Goal: Transaction & Acquisition: Download file/media

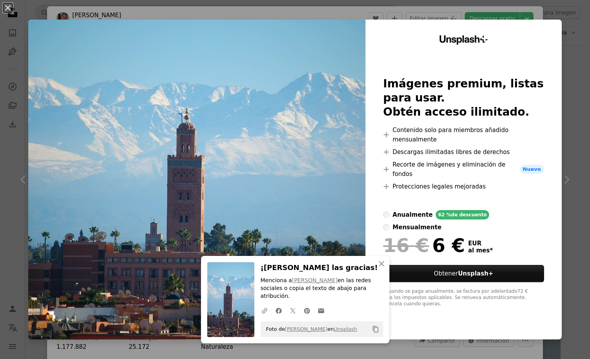
scroll to position [0, 0]
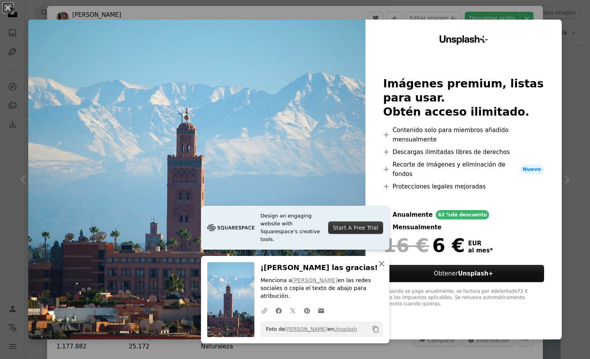
click at [380, 267] on icon "button" at bounding box center [381, 263] width 5 height 5
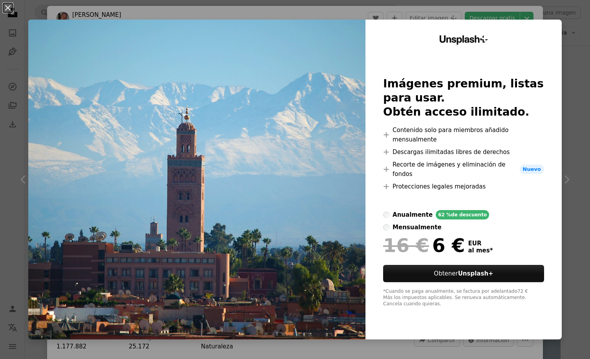
click at [293, 106] on img at bounding box center [196, 180] width 337 height 320
click at [582, 121] on div "An X shape Unsplash+ Imágenes premium, listas para usar. Obtén acceso ilimitado…" at bounding box center [295, 179] width 590 height 359
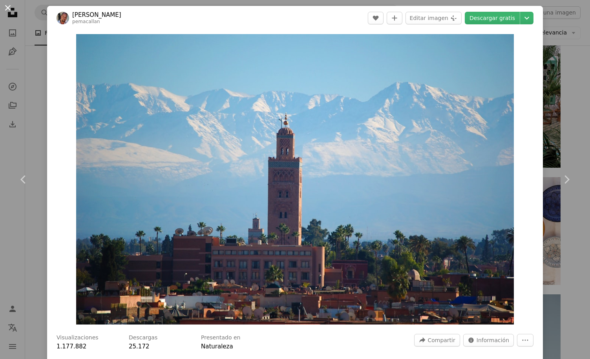
click at [9, 7] on button "An X shape" at bounding box center [7, 7] width 9 height 9
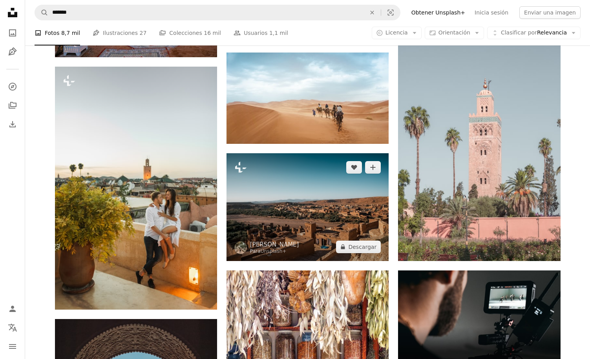
scroll to position [3214, 0]
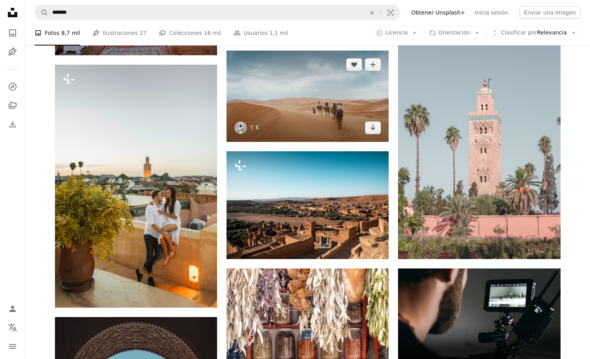
click at [310, 122] on img at bounding box center [307, 96] width 162 height 91
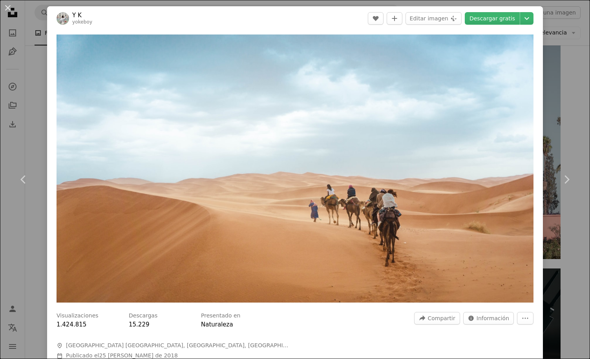
click at [29, 72] on div "An X shape Chevron left Chevron right Y K yokeboy A heart A plus sign Editar im…" at bounding box center [295, 179] width 590 height 359
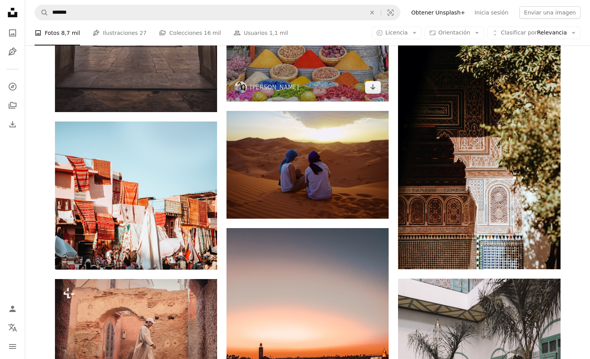
scroll to position [3663, 0]
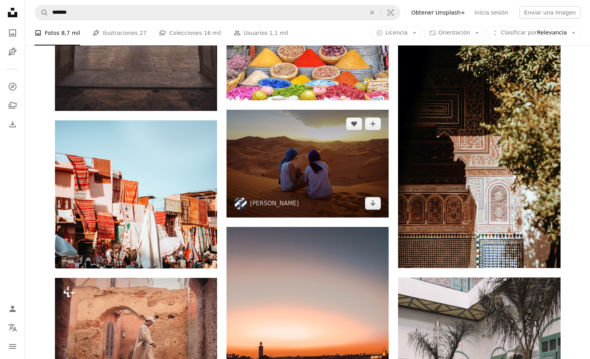
click at [314, 195] on img at bounding box center [307, 164] width 162 height 108
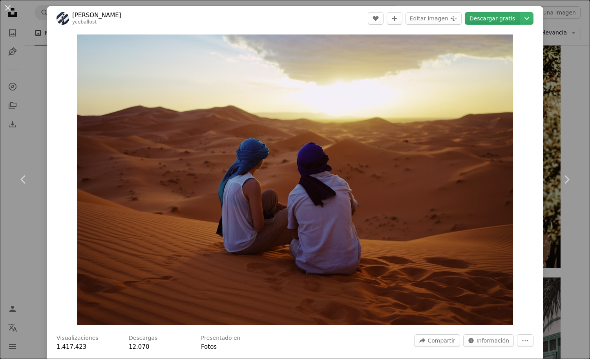
click at [497, 17] on link "Descargar gratis" at bounding box center [491, 18] width 55 height 13
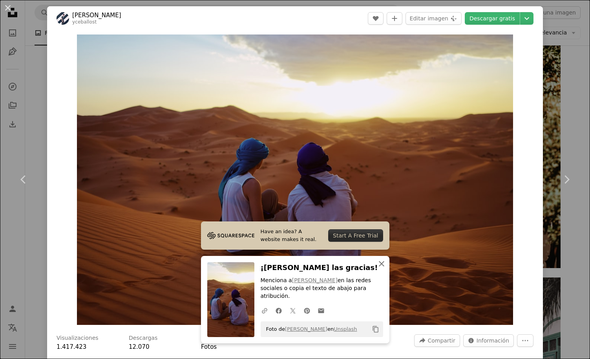
click at [382, 266] on icon "An X shape" at bounding box center [381, 263] width 9 height 9
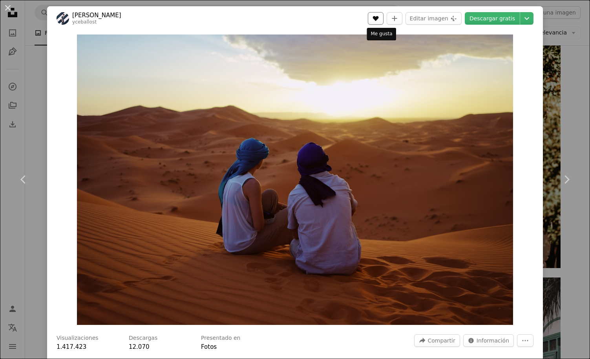
click at [378, 17] on icon "A heart" at bounding box center [375, 18] width 6 height 6
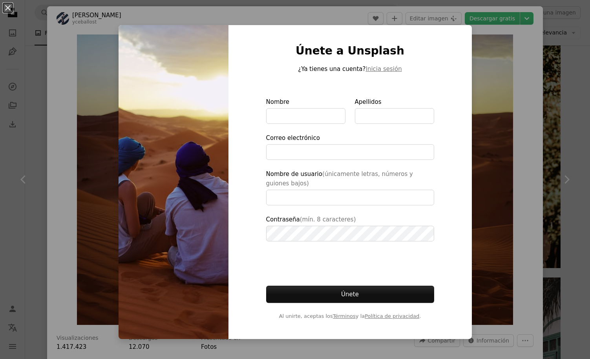
click at [549, 54] on div "An X shape Únete a Unsplash ¿Ya tienes una cuenta? Inicia sesión Nombre Apellid…" at bounding box center [295, 179] width 590 height 359
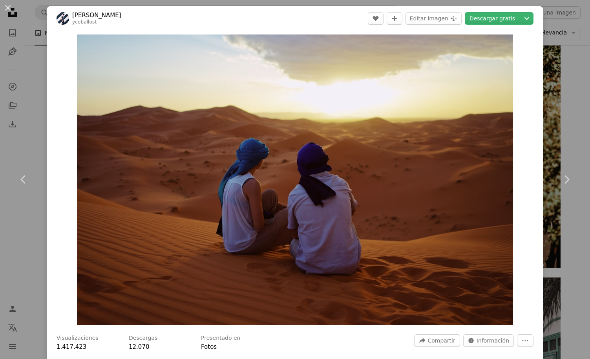
click at [33, 59] on div "An X shape Chevron left Chevron right [PERSON_NAME] yceballost A heart A plus s…" at bounding box center [295, 179] width 590 height 359
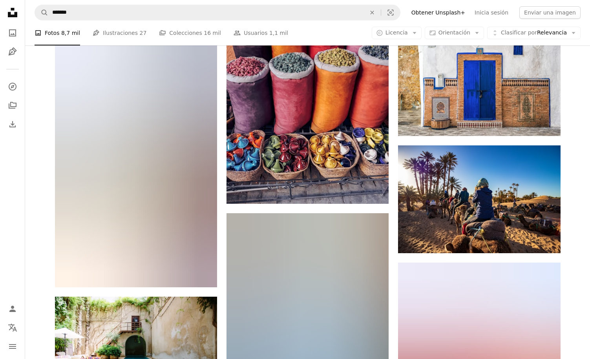
scroll to position [11195, 0]
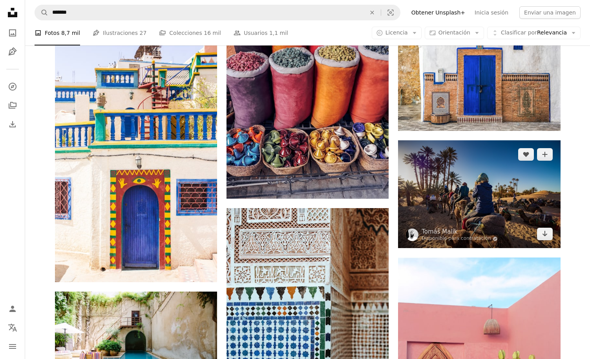
click at [456, 199] on img at bounding box center [479, 194] width 162 height 108
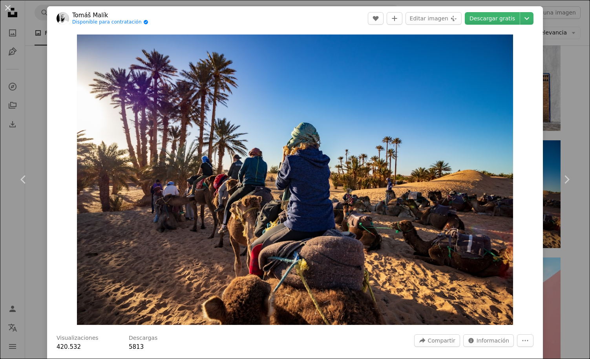
click at [555, 82] on div "An X shape Chevron left Chevron right [PERSON_NAME] Disponible para contratació…" at bounding box center [295, 179] width 590 height 359
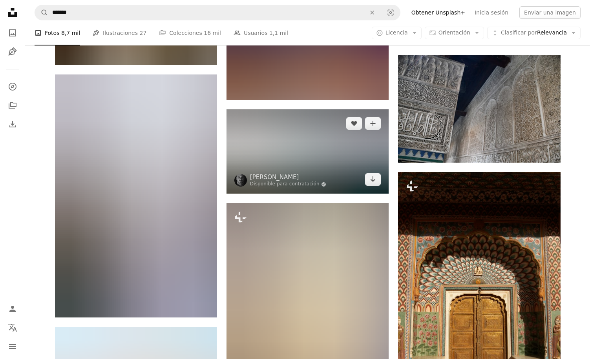
scroll to position [40471, 0]
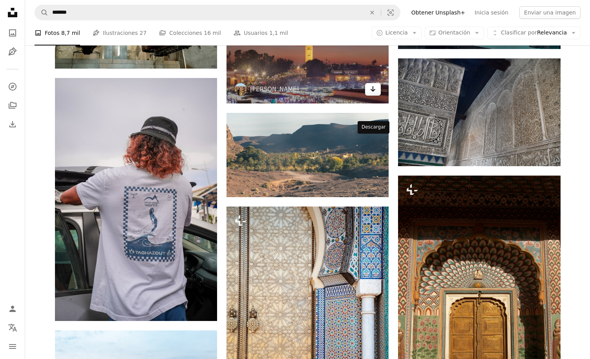
click at [373, 92] on icon "Descargar" at bounding box center [372, 88] width 5 height 5
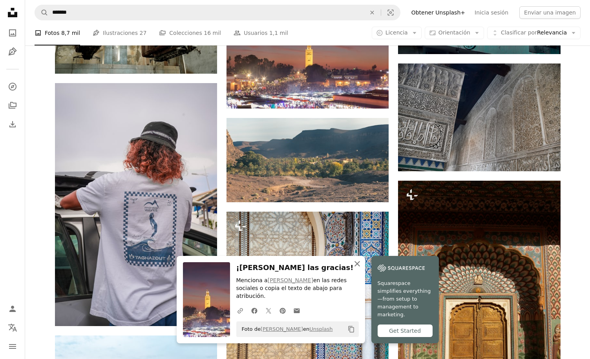
scroll to position [40466, 0]
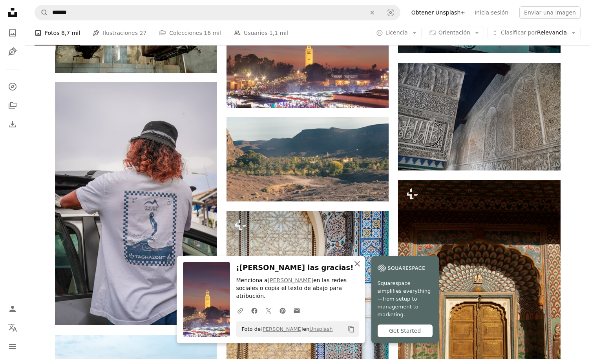
click at [358, 269] on icon "An X shape" at bounding box center [356, 263] width 9 height 9
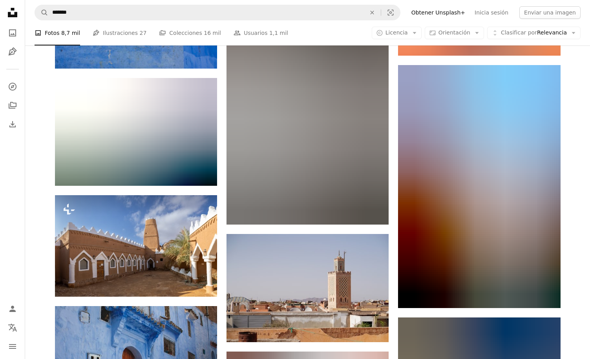
scroll to position [47693, 0]
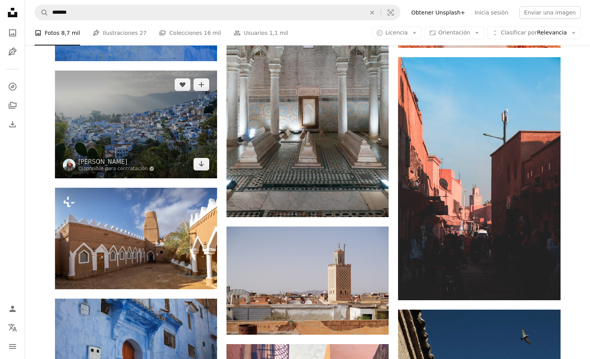
click at [180, 147] on img at bounding box center [136, 125] width 162 height 108
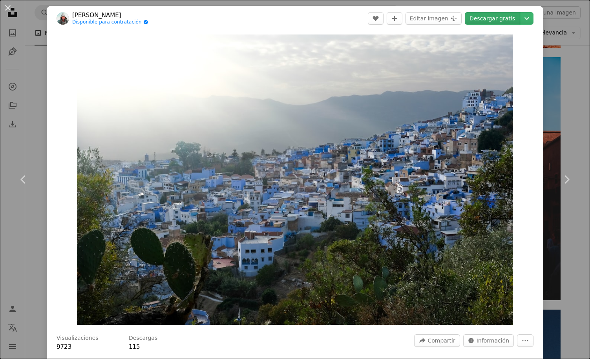
click at [498, 20] on link "Descargar gratis" at bounding box center [491, 18] width 55 height 13
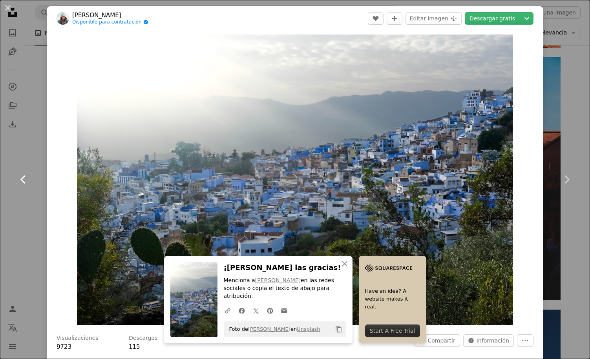
click at [34, 149] on link "Chevron left" at bounding box center [23, 179] width 47 height 75
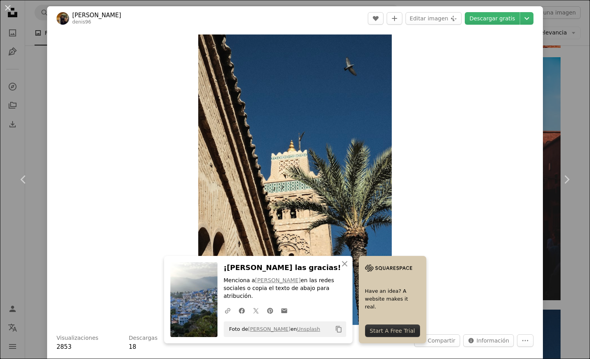
click at [7, 6] on button "An X shape" at bounding box center [7, 7] width 9 height 9
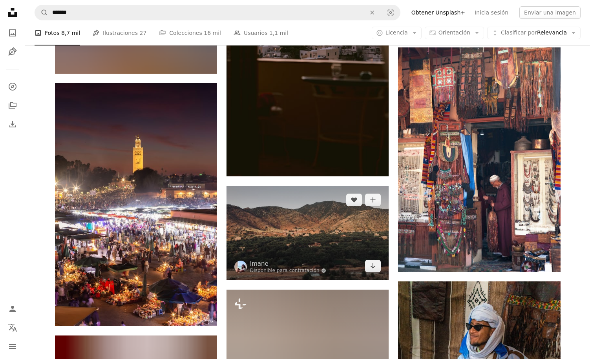
scroll to position [65379, 0]
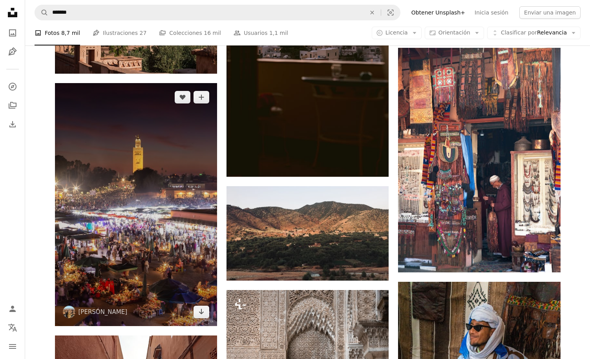
click at [182, 224] on img at bounding box center [136, 204] width 162 height 243
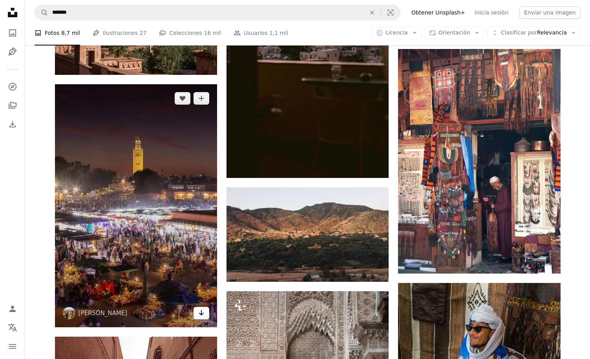
click at [203, 314] on link "Arrow pointing down" at bounding box center [201, 313] width 16 height 13
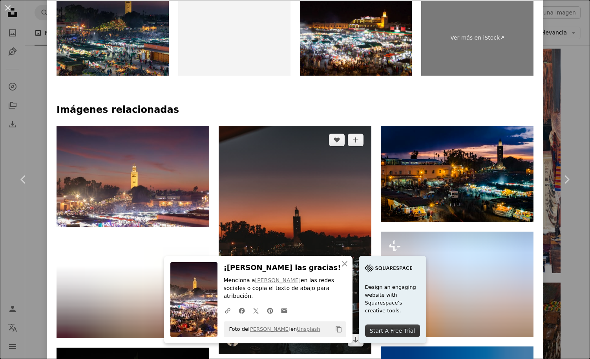
scroll to position [519, 0]
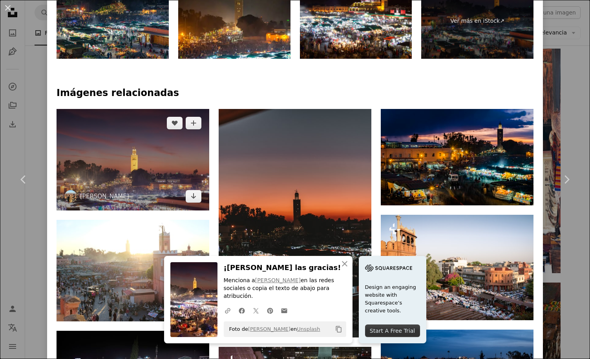
click at [116, 109] on img at bounding box center [132, 160] width 153 height 102
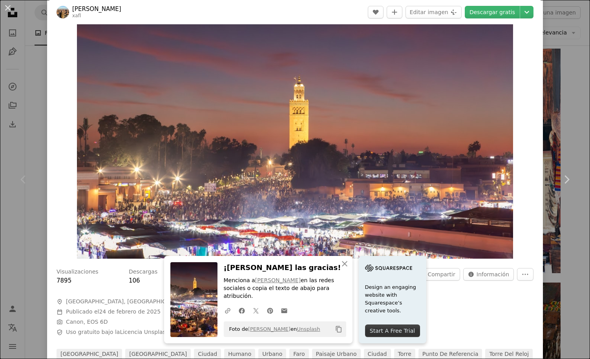
scroll to position [36, 0]
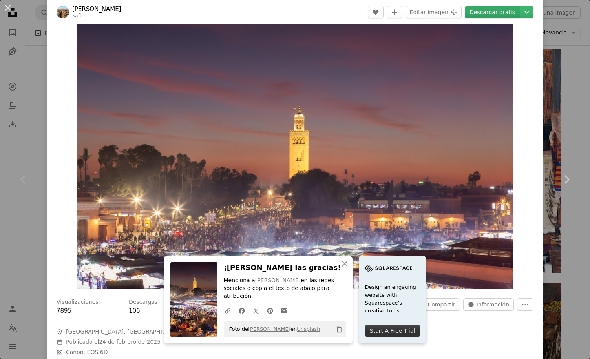
click at [491, 15] on link "Descargar gratis" at bounding box center [491, 12] width 55 height 13
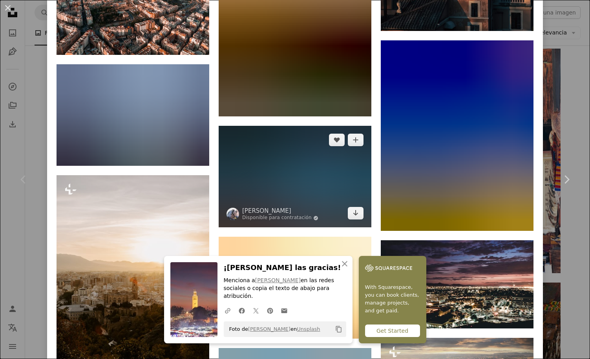
scroll to position [11271, 0]
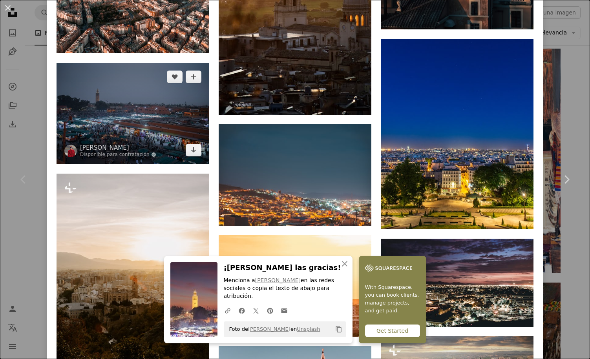
click at [151, 116] on img at bounding box center [132, 114] width 153 height 102
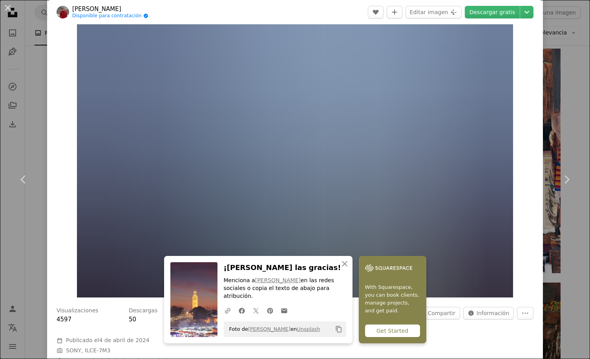
scroll to position [57, 0]
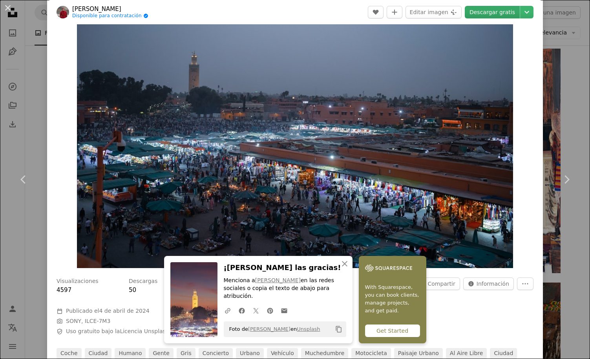
click at [498, 12] on link "Descargar gratis" at bounding box center [491, 12] width 55 height 13
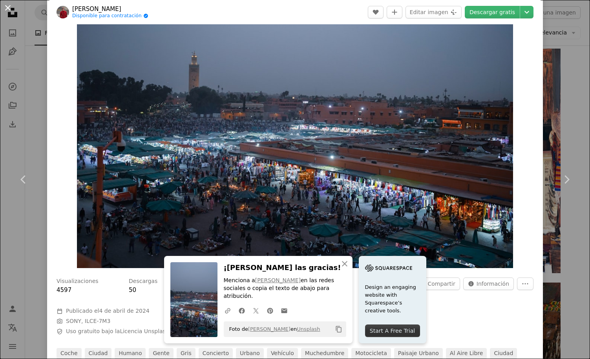
click at [10, 5] on button "An X shape" at bounding box center [7, 7] width 9 height 9
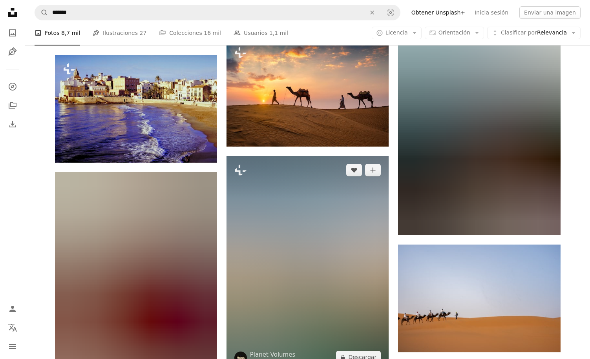
scroll to position [71664, 0]
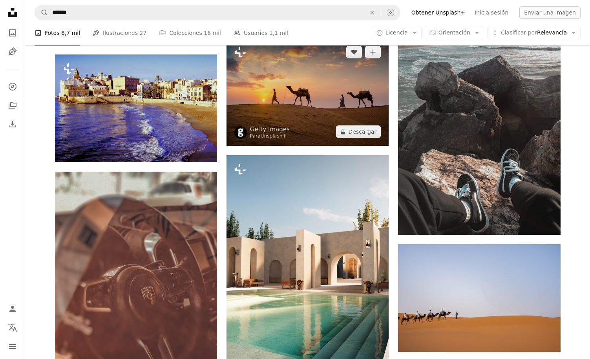
click at [295, 146] on img at bounding box center [307, 92] width 162 height 108
